Goal: Information Seeking & Learning: Learn about a topic

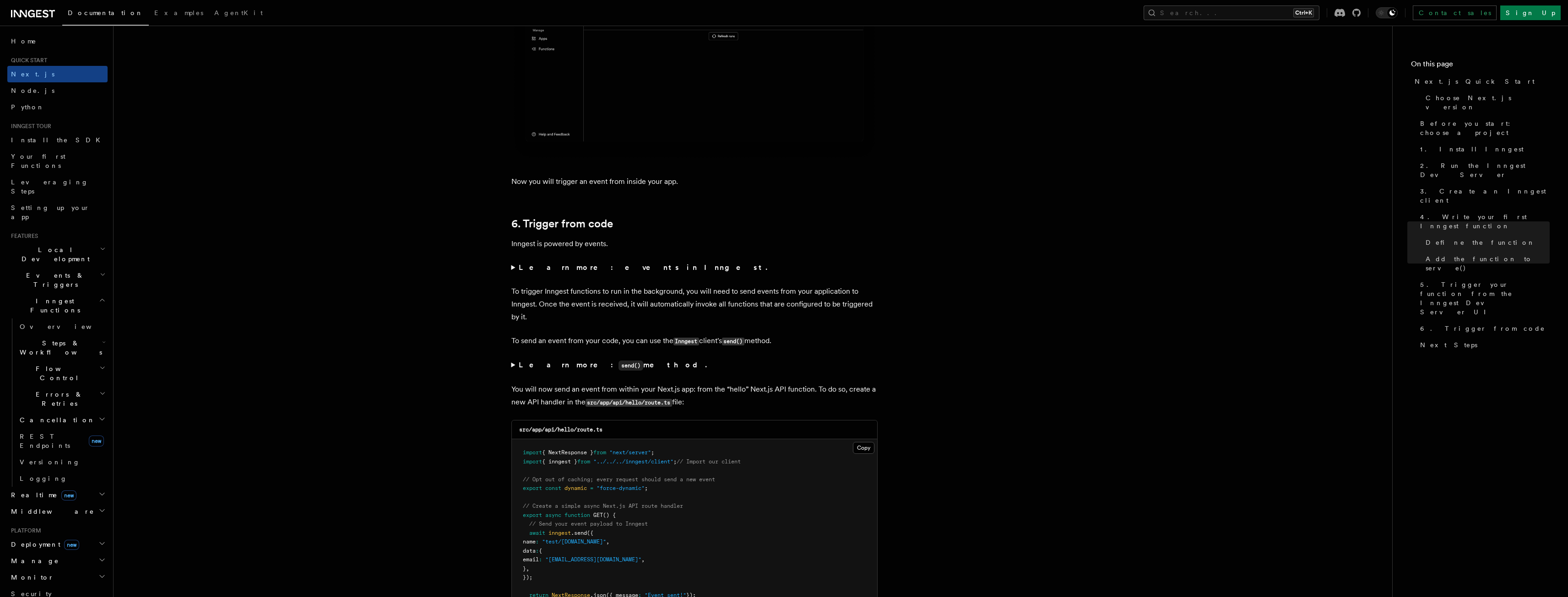
scroll to position [4468, 0]
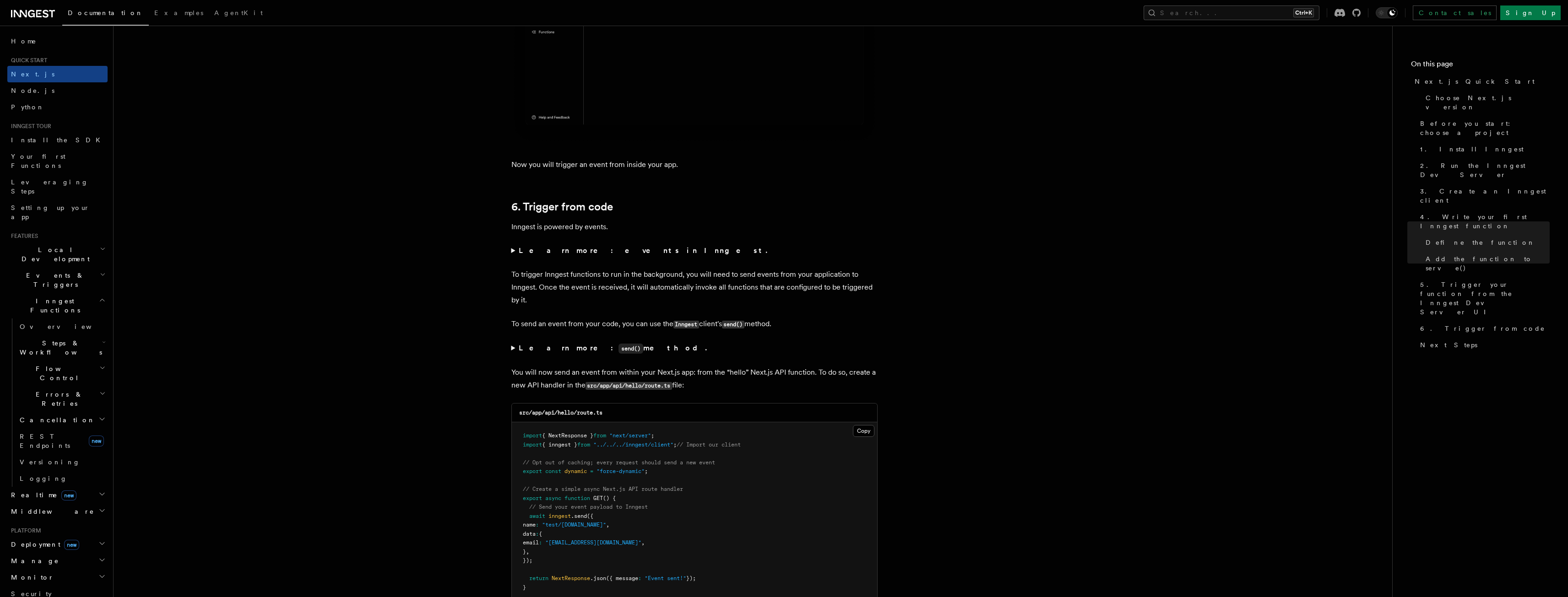
click at [517, 250] on summary "Learn more: events in Inngest." at bounding box center [694, 250] width 366 height 13
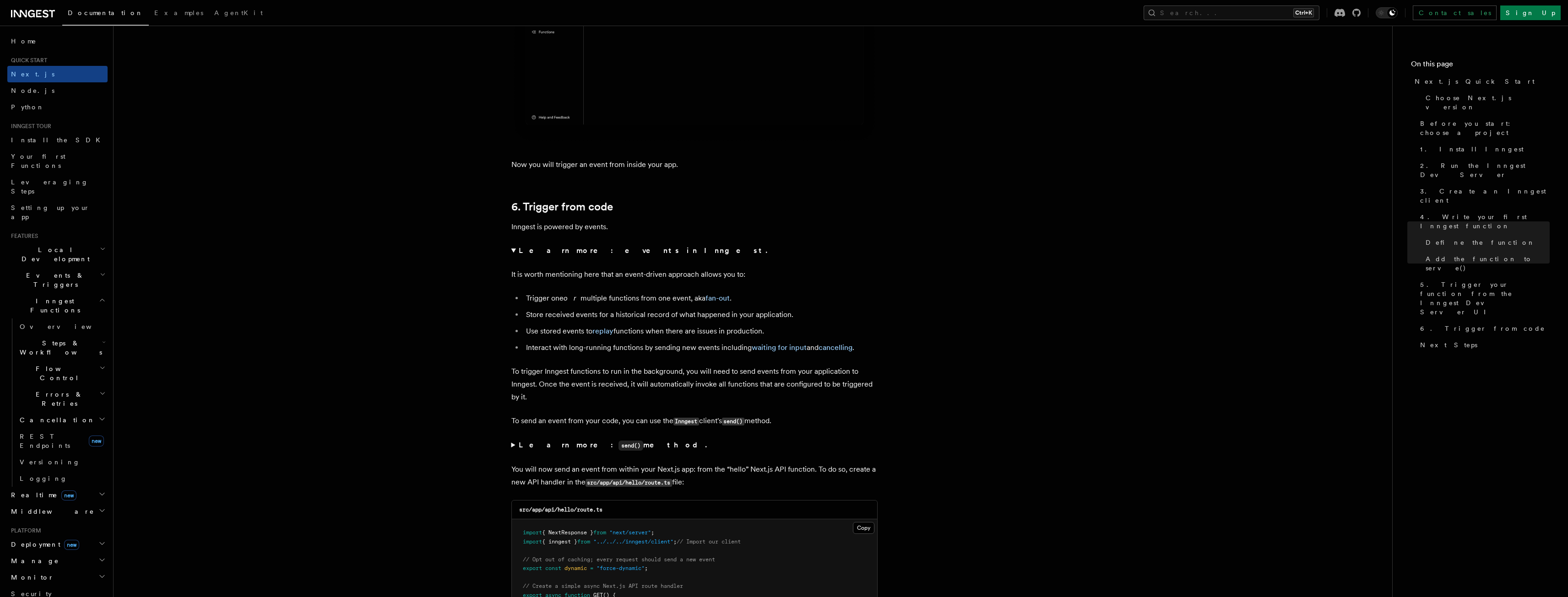
click at [516, 249] on summary "Learn more: events in Inngest." at bounding box center [694, 250] width 366 height 13
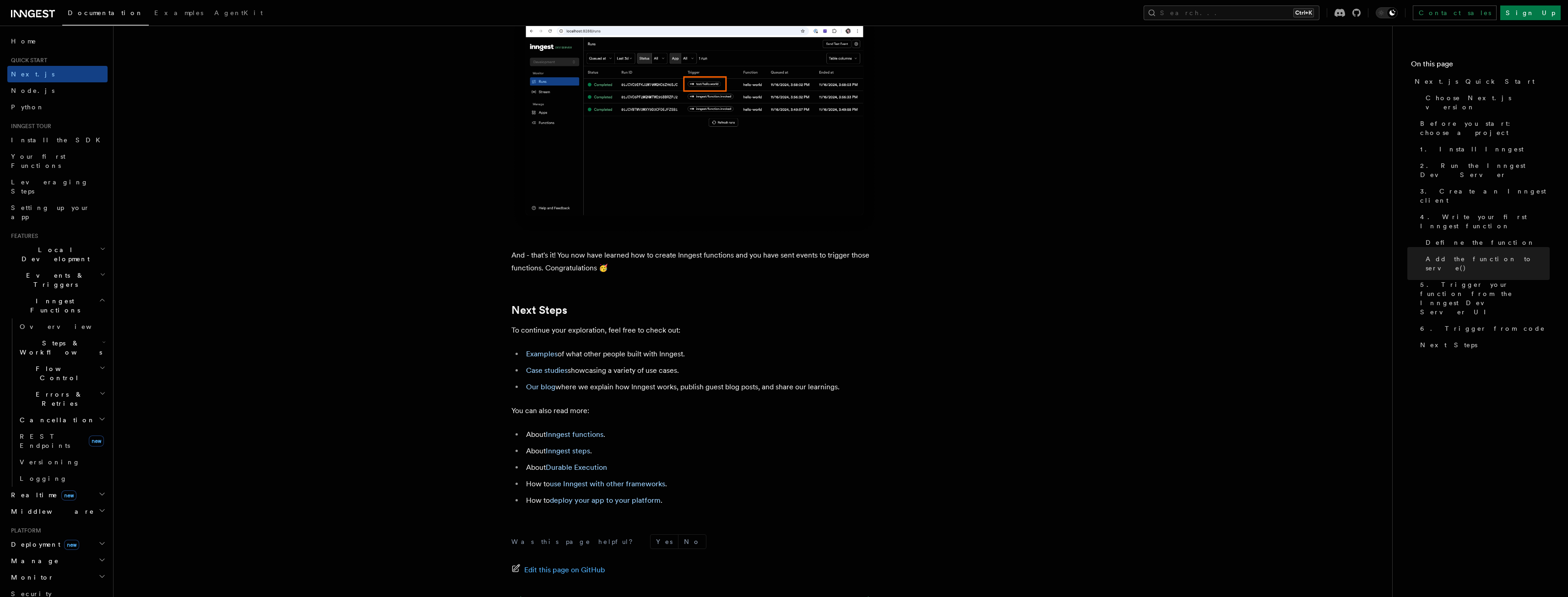
scroll to position [5476, 0]
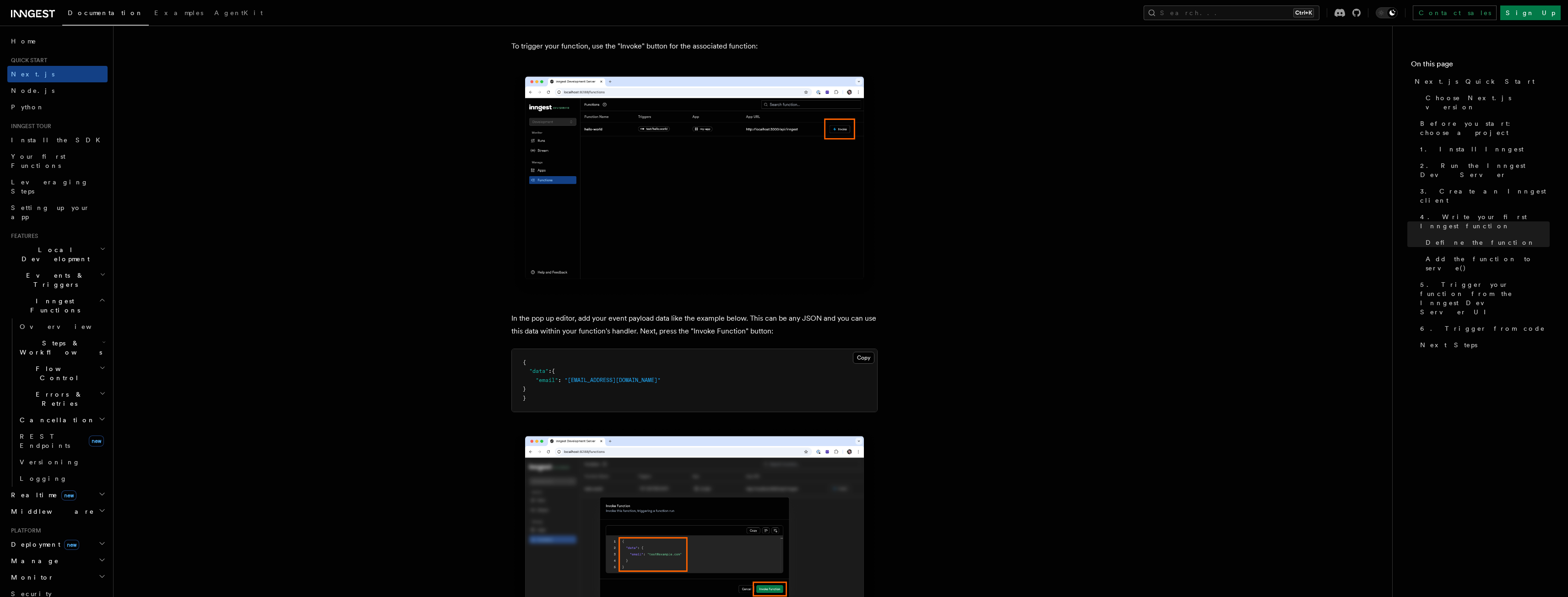
drag, startPoint x: 967, startPoint y: 221, endPoint x: 957, endPoint y: 424, distance: 203.2
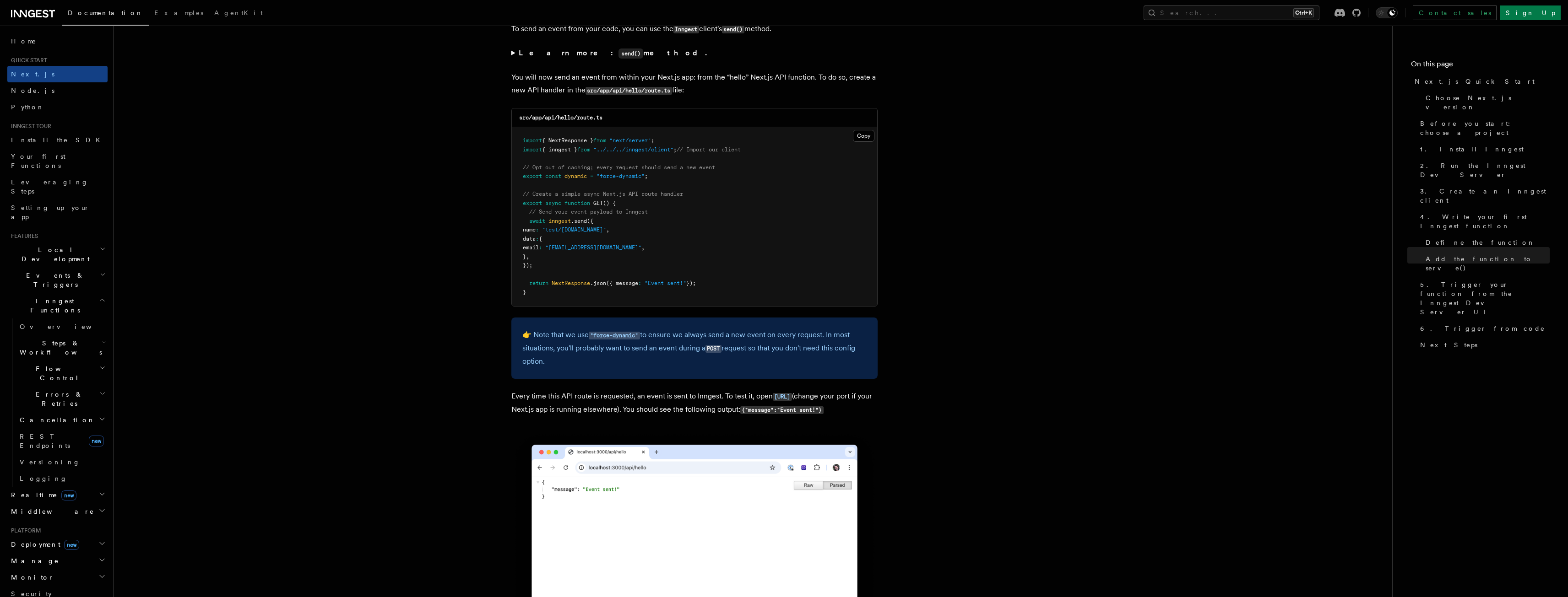
scroll to position [4606, 0]
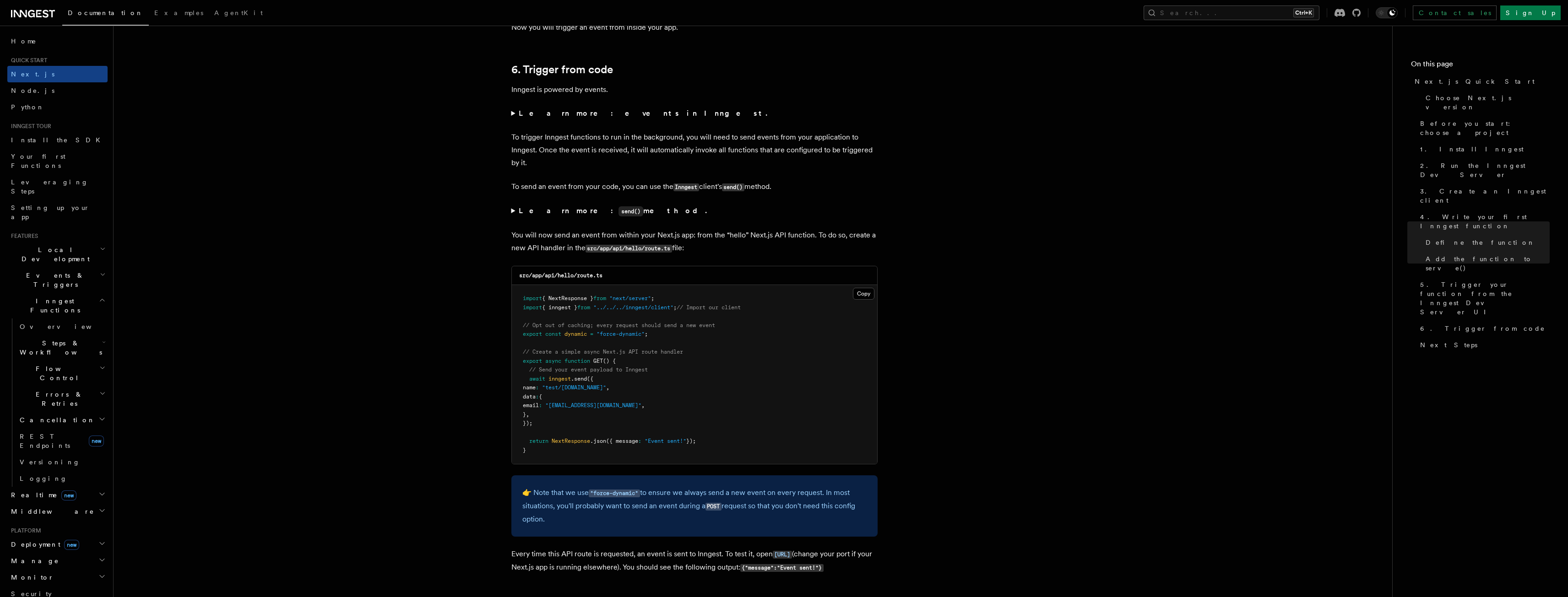
drag, startPoint x: 569, startPoint y: 424, endPoint x: 509, endPoint y: 369, distance: 81.4
click at [513, 376] on pre "import { NextResponse } from "next/server" ; import { inngest } from "../../../…" at bounding box center [694, 374] width 365 height 179
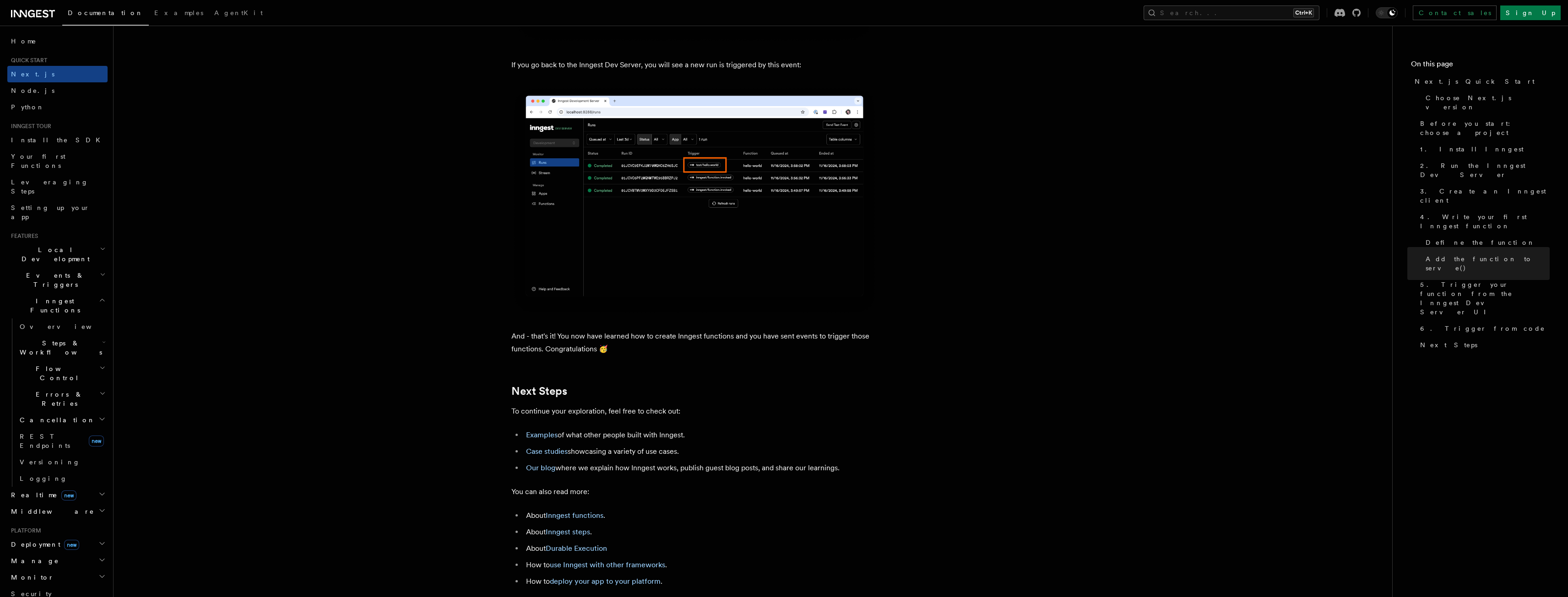
scroll to position [5567, 0]
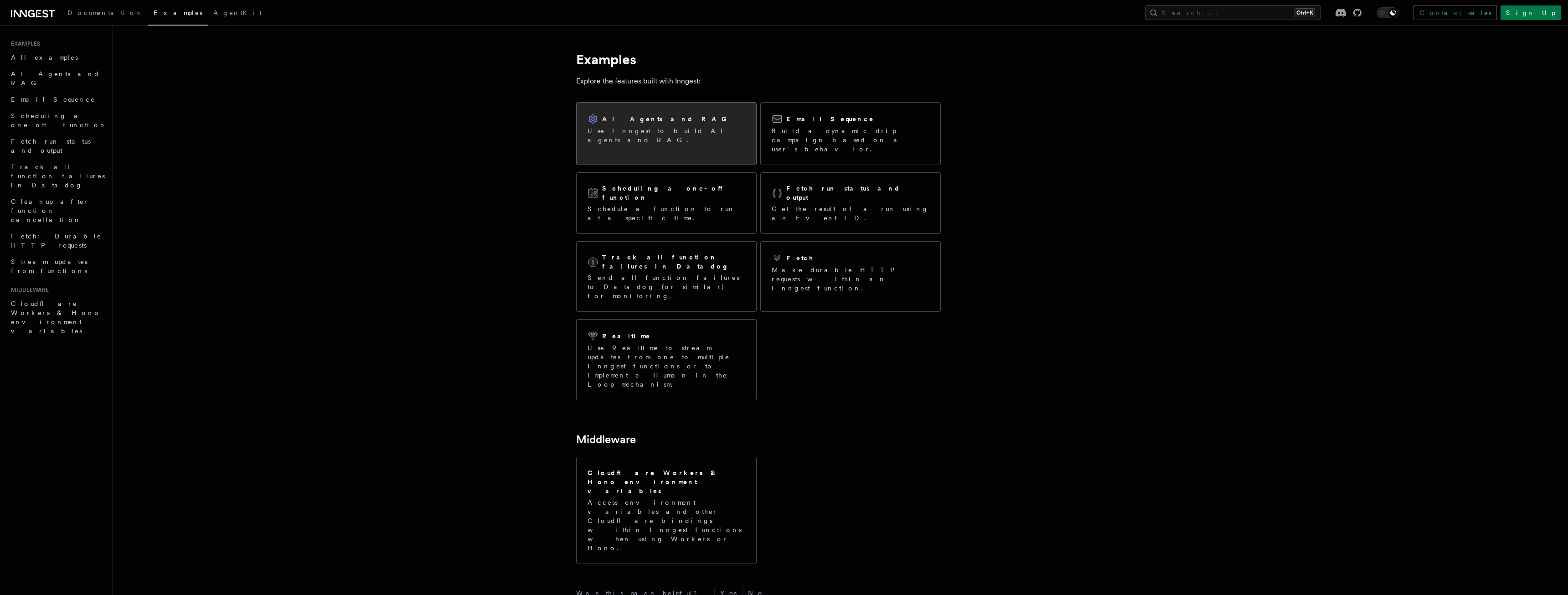
click at [658, 133] on p "Use Inngest to build AI agents and RAG." at bounding box center [666, 135] width 158 height 18
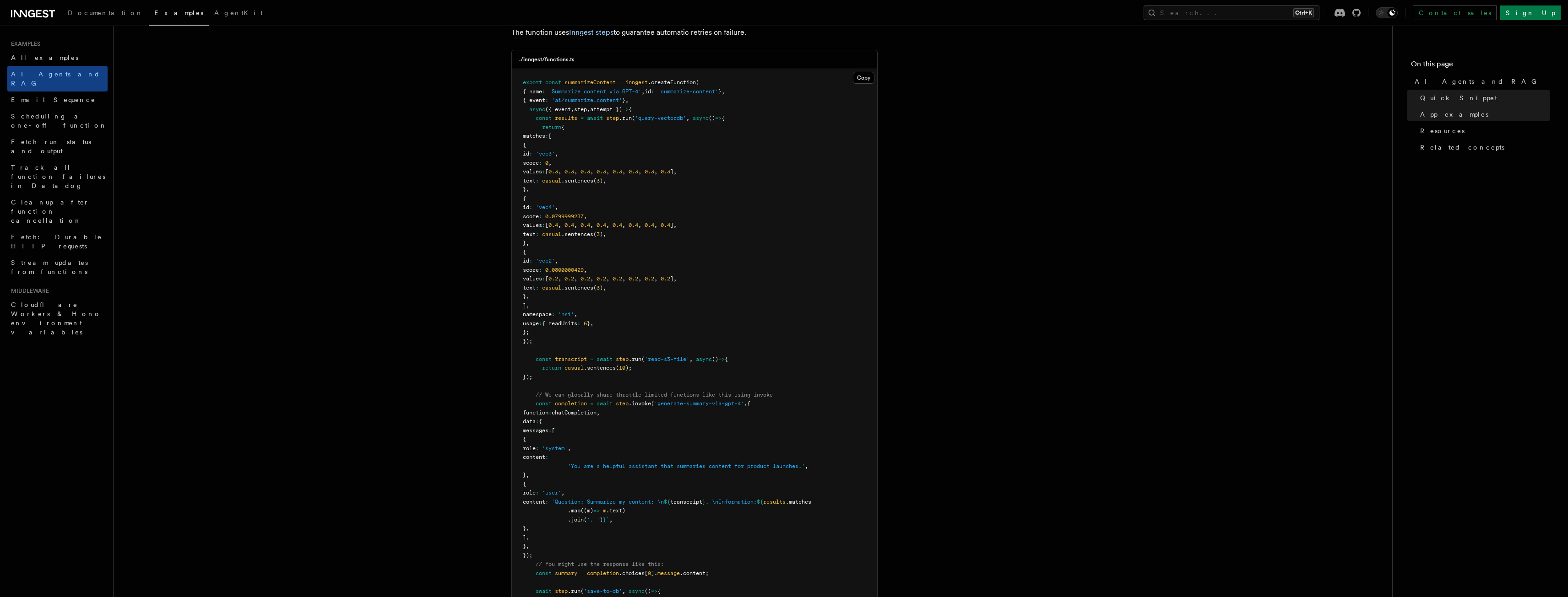
scroll to position [229, 0]
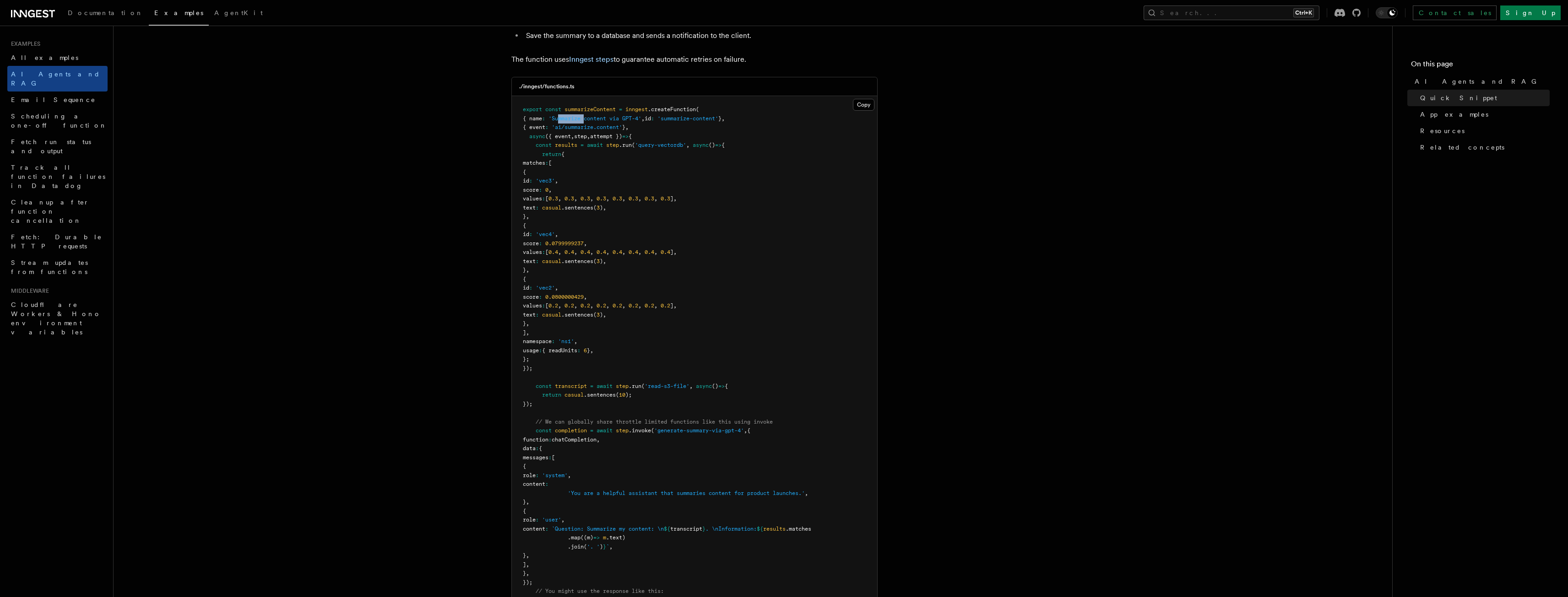
drag, startPoint x: 590, startPoint y: 117, endPoint x: 637, endPoint y: 121, distance: 47.2
click at [600, 117] on span "'Summarize content via GPT-4'" at bounding box center [595, 118] width 93 height 6
click at [651, 128] on pre "export const summarizeContent = inngest .createFunction ( { name : 'Summarize c…" at bounding box center [694, 404] width 365 height 617
drag, startPoint x: 621, startPoint y: 127, endPoint x: 566, endPoint y: 127, distance: 55.0
click at [566, 127] on span "'ai/summarize.content'" at bounding box center [587, 127] width 70 height 6
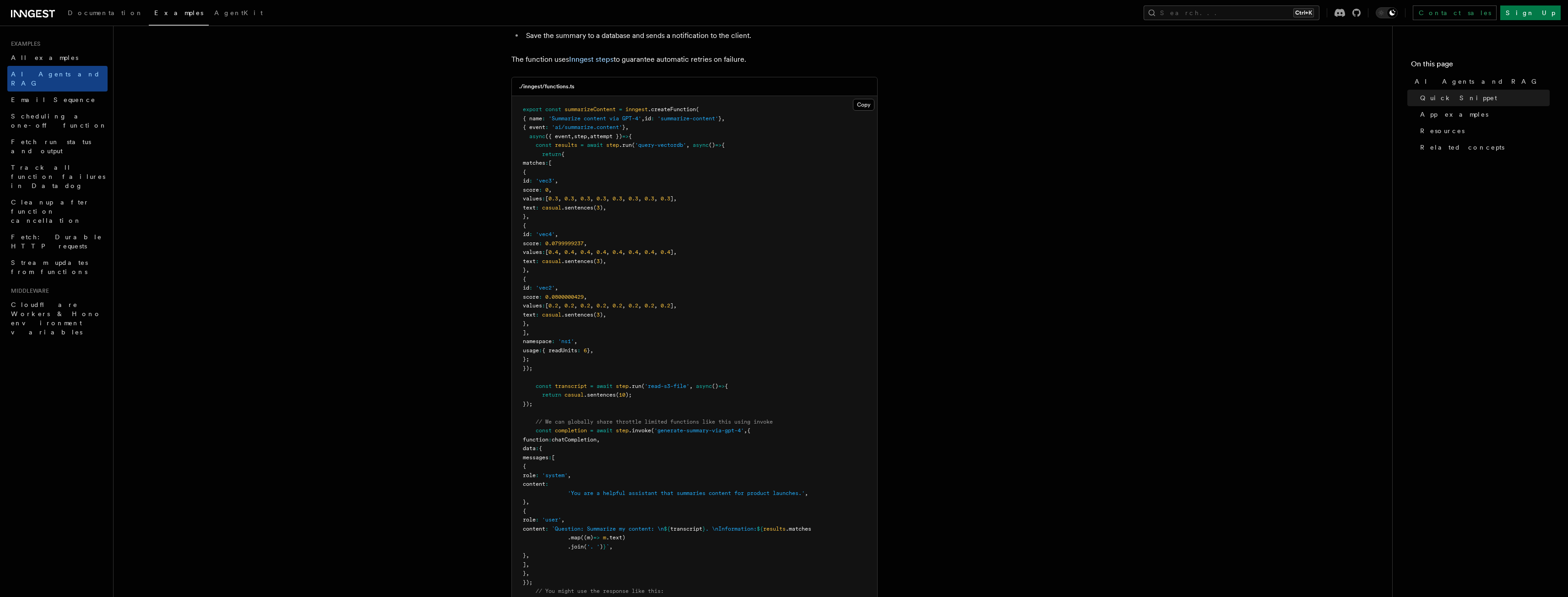
click at [750, 192] on pre "export const summarizeContent = inngest .createFunction ( { name : 'Summarize c…" at bounding box center [694, 404] width 365 height 617
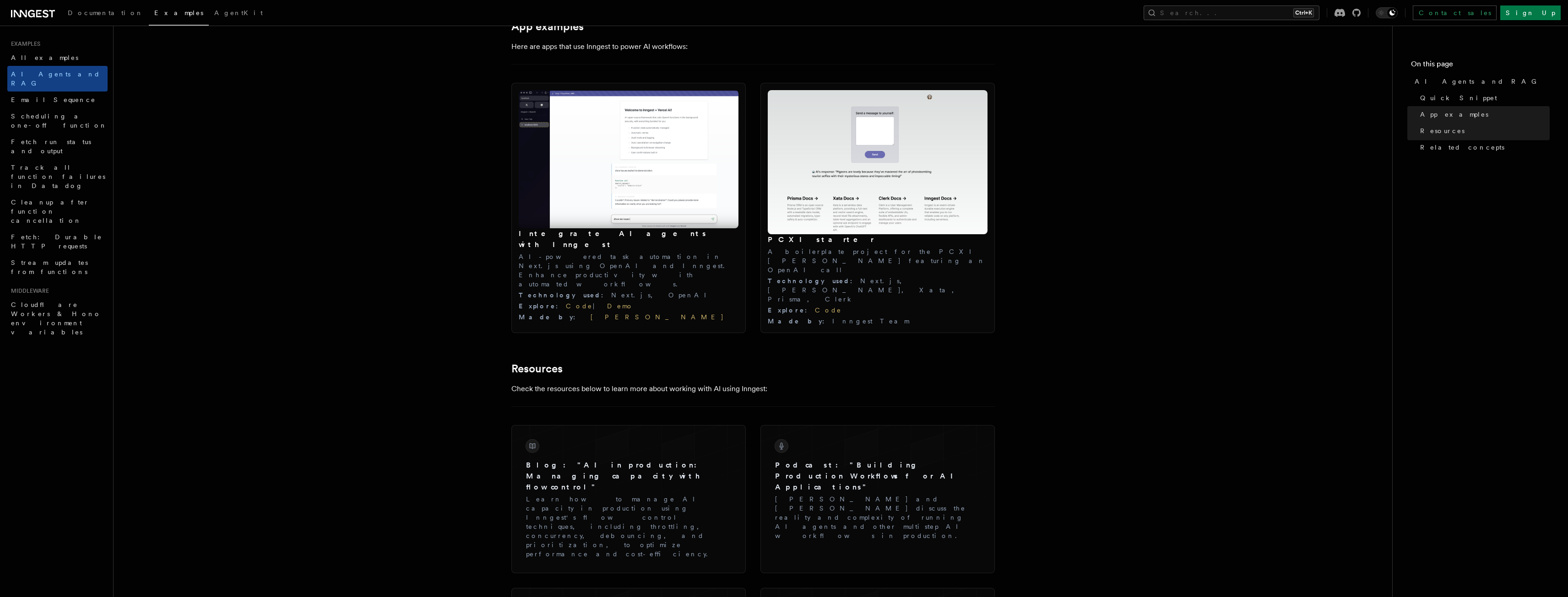
scroll to position [778, 0]
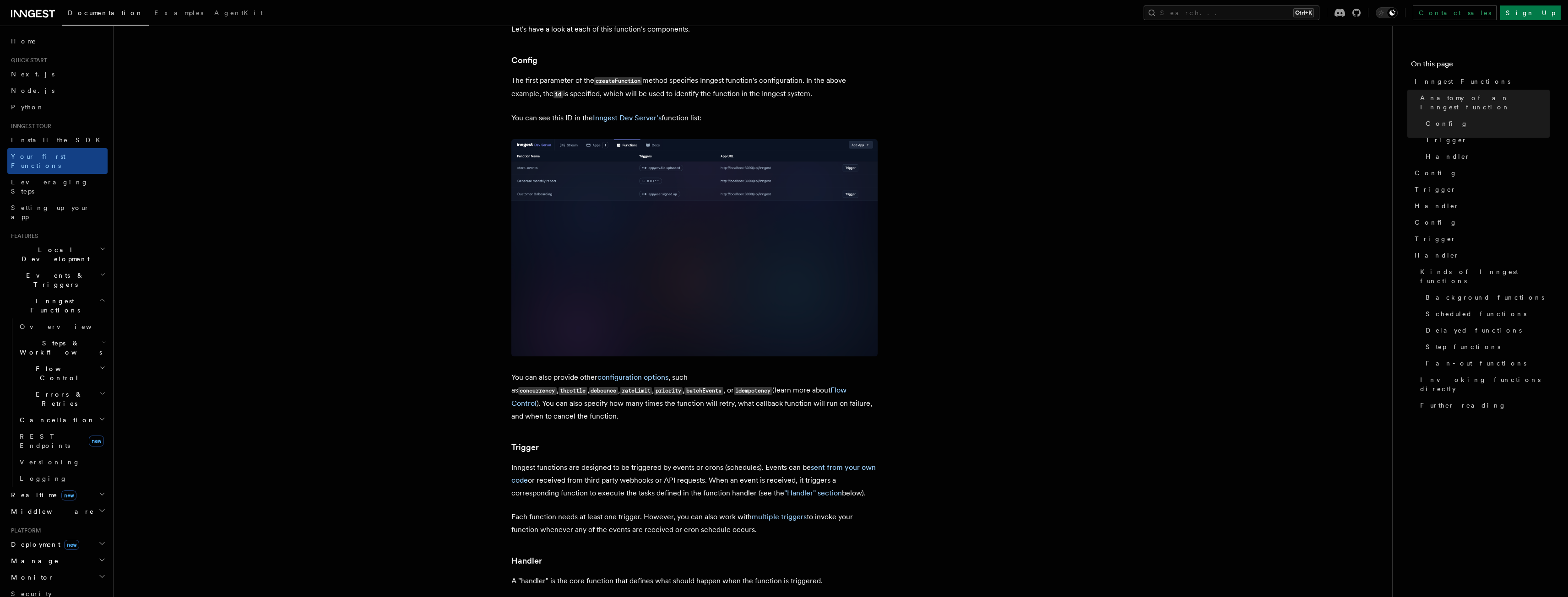
scroll to position [595, 0]
